Goal: Find specific fact: Find specific fact

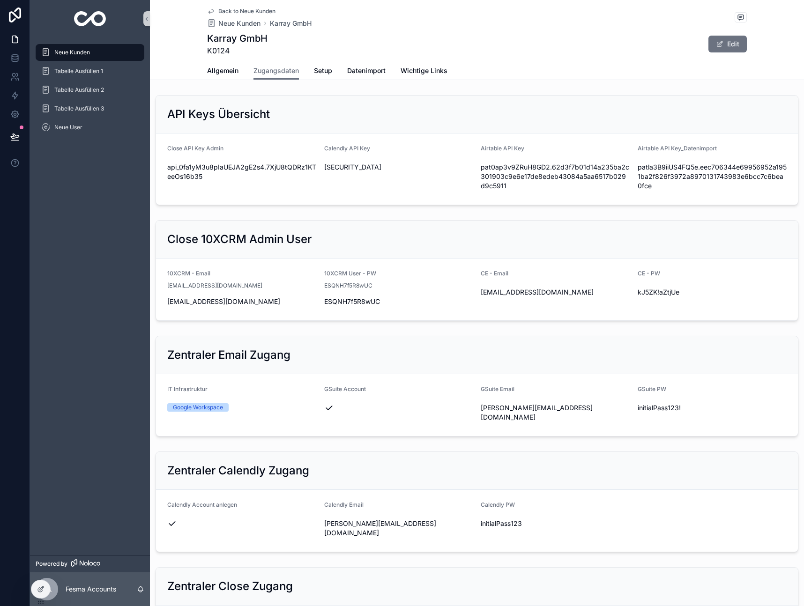
scroll to position [339, 0]
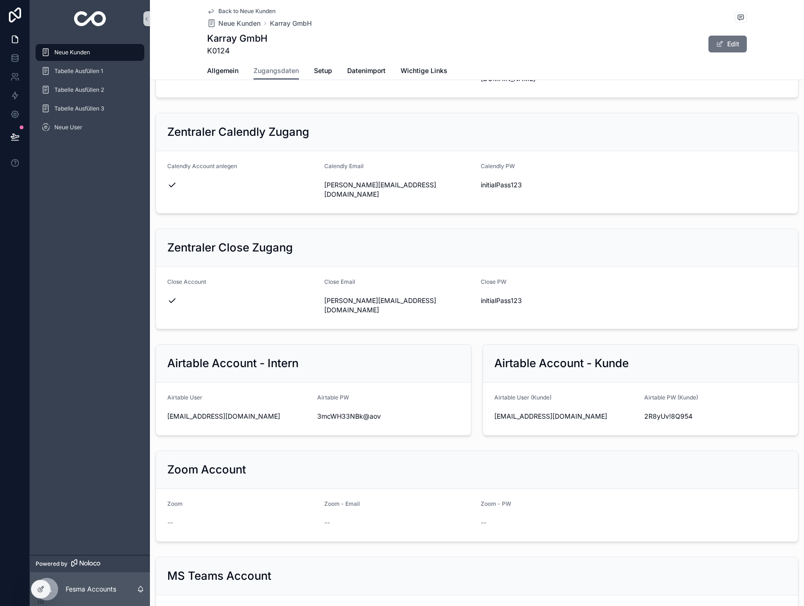
click at [76, 49] on span "Neue Kunden" at bounding box center [72, 52] width 36 height 7
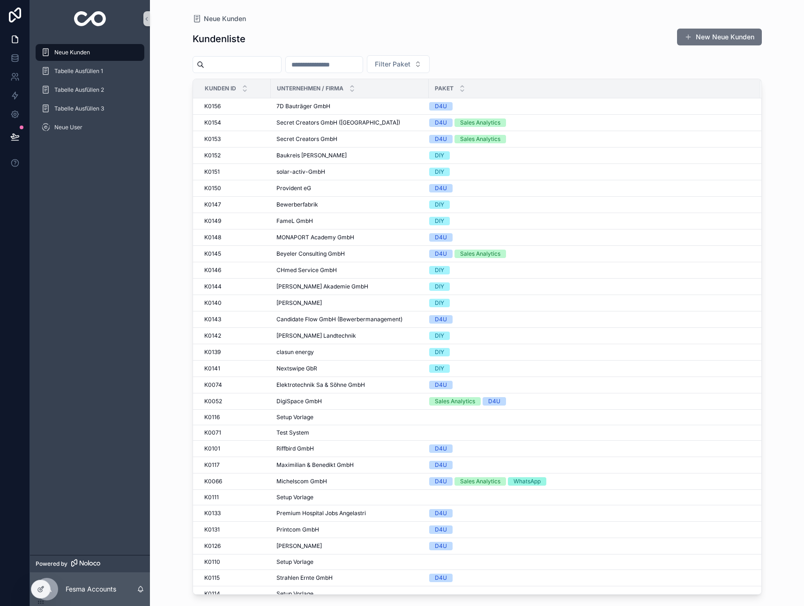
click at [217, 56] on div "scrollable content" at bounding box center [237, 64] width 89 height 17
click at [227, 64] on input "scrollable content" at bounding box center [242, 64] width 77 height 13
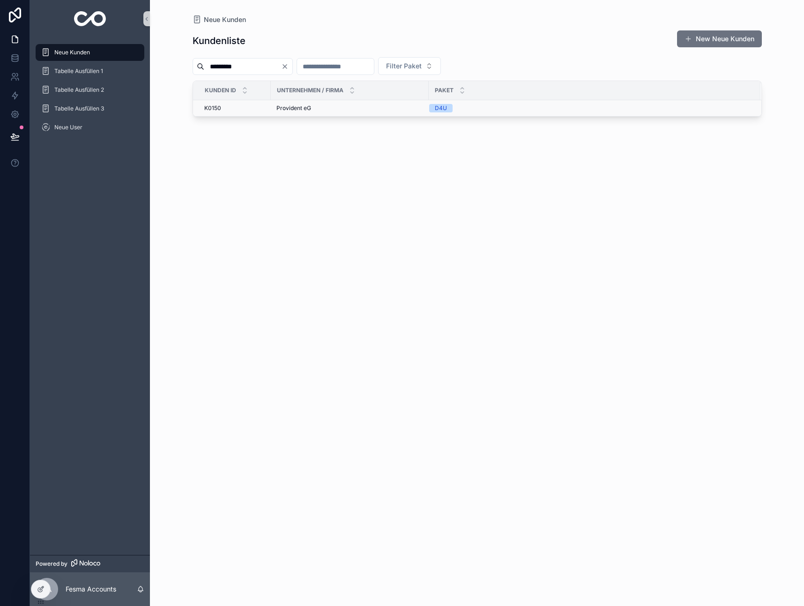
type input "*********"
click at [315, 112] on td "Provident eG Provident eG" at bounding box center [350, 108] width 158 height 16
click at [294, 107] on span "Provident eG" at bounding box center [294, 108] width 35 height 7
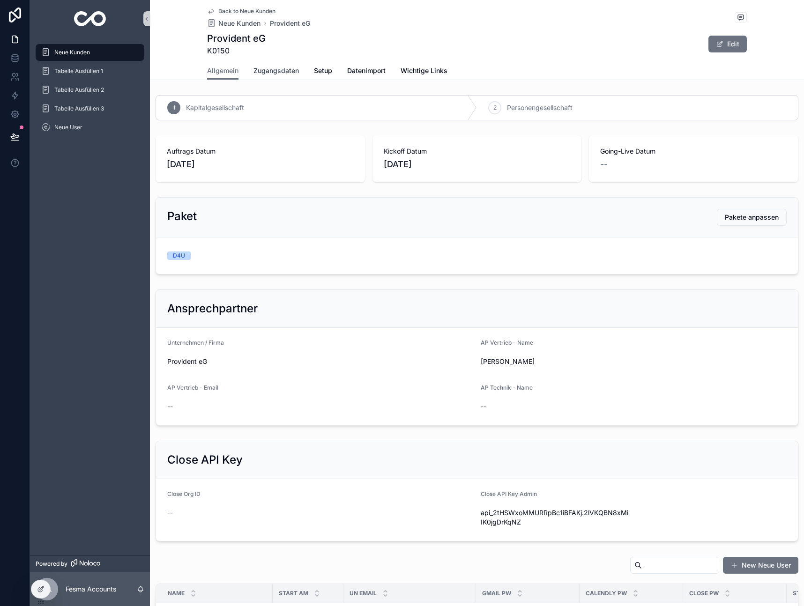
click at [280, 71] on span "Zugangsdaten" at bounding box center [276, 70] width 45 height 9
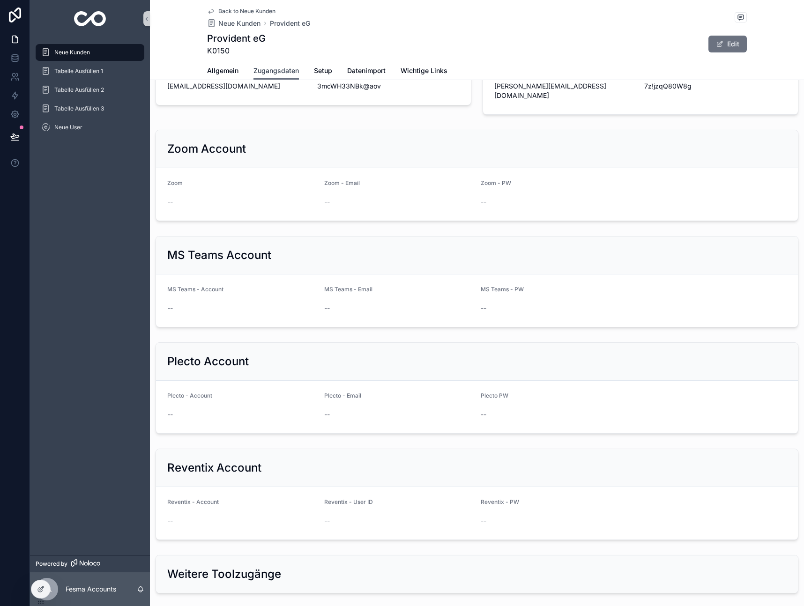
scroll to position [747, 0]
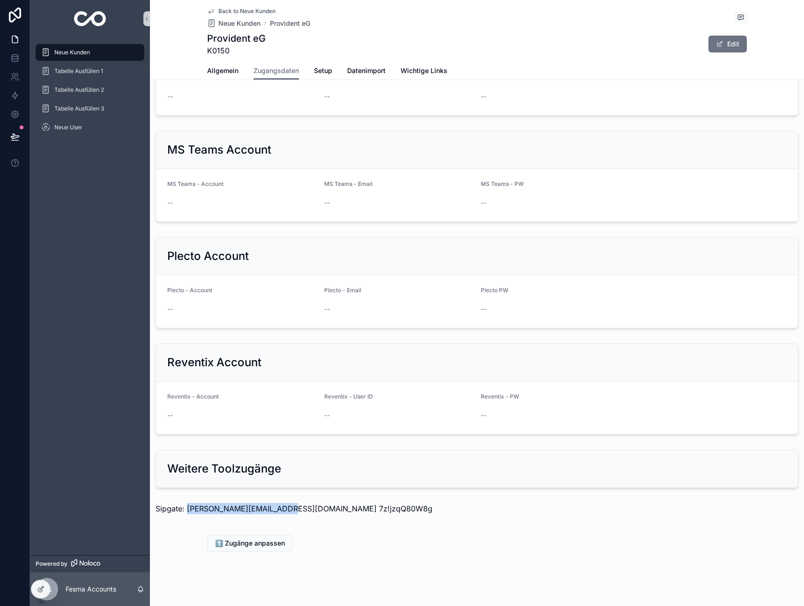
drag, startPoint x: 187, startPoint y: 500, endPoint x: 506, endPoint y: 479, distance: 319.9
click at [283, 503] on p "Sipgate: [PERSON_NAME][EMAIL_ADDRESS][DOMAIN_NAME] 7z!jzqQ80W8g" at bounding box center [477, 508] width 643 height 11
copy p "[PERSON_NAME][EMAIL_ADDRESS][DOMAIN_NAME]"
drag, startPoint x: 286, startPoint y: 500, endPoint x: 779, endPoint y: 459, distance: 495.2
click at [388, 503] on p "Sipgate: [PERSON_NAME][EMAIL_ADDRESS][DOMAIN_NAME] 7z!jzqQ80W8g" at bounding box center [477, 508] width 643 height 11
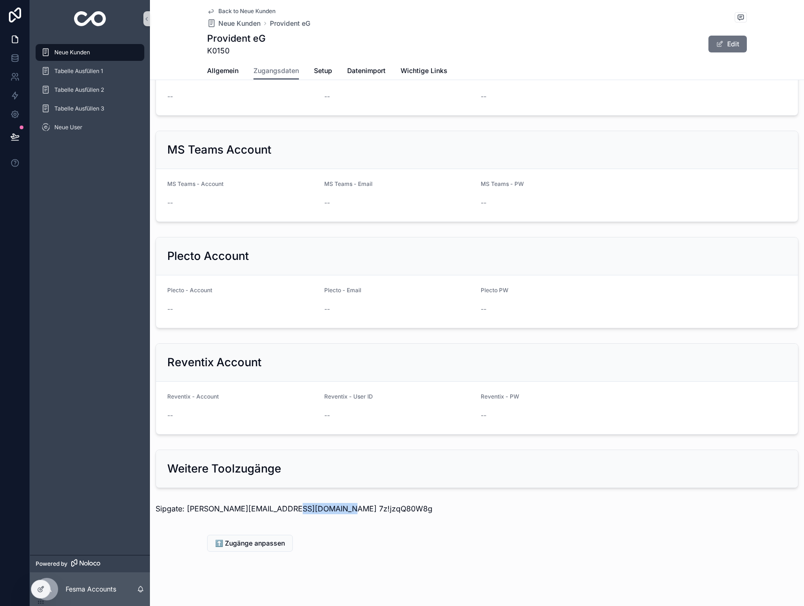
copy p "7z!jzqQ80W8g"
drag, startPoint x: 187, startPoint y: 498, endPoint x: 282, endPoint y: 500, distance: 95.2
click at [282, 503] on p "Sipgate: [PERSON_NAME][EMAIL_ADDRESS][DOMAIN_NAME] 7z!jzqQ80W8g" at bounding box center [477, 508] width 643 height 11
copy p "[PERSON_NAME][EMAIL_ADDRESS][DOMAIN_NAME]"
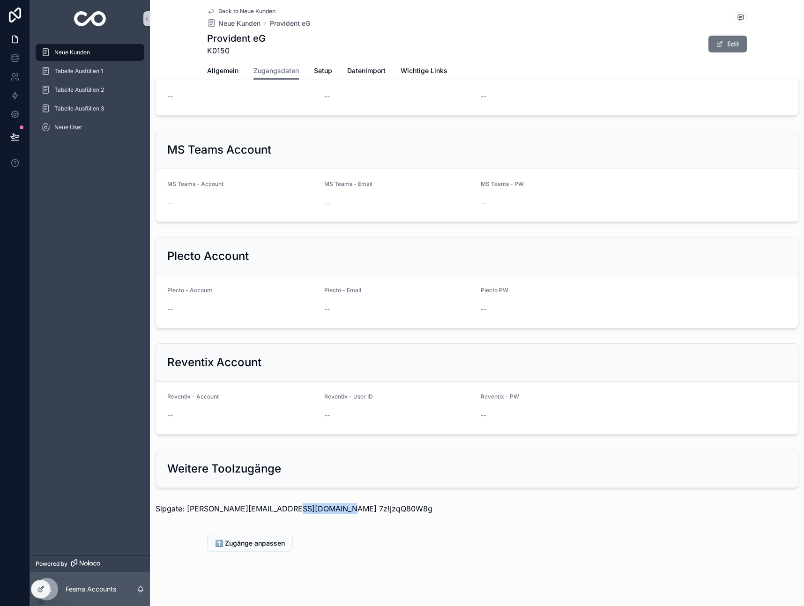
drag, startPoint x: 286, startPoint y: 497, endPoint x: 354, endPoint y: 498, distance: 67.5
click at [354, 503] on p "Sipgate: [PERSON_NAME][EMAIL_ADDRESS][DOMAIN_NAME] 7z!jzqQ80W8g" at bounding box center [477, 508] width 643 height 11
copy p "7z!jzqQ80W8g"
click at [88, 53] on span "Neue Kunden" at bounding box center [72, 52] width 36 height 7
